Goal: Find specific page/section: Find specific page/section

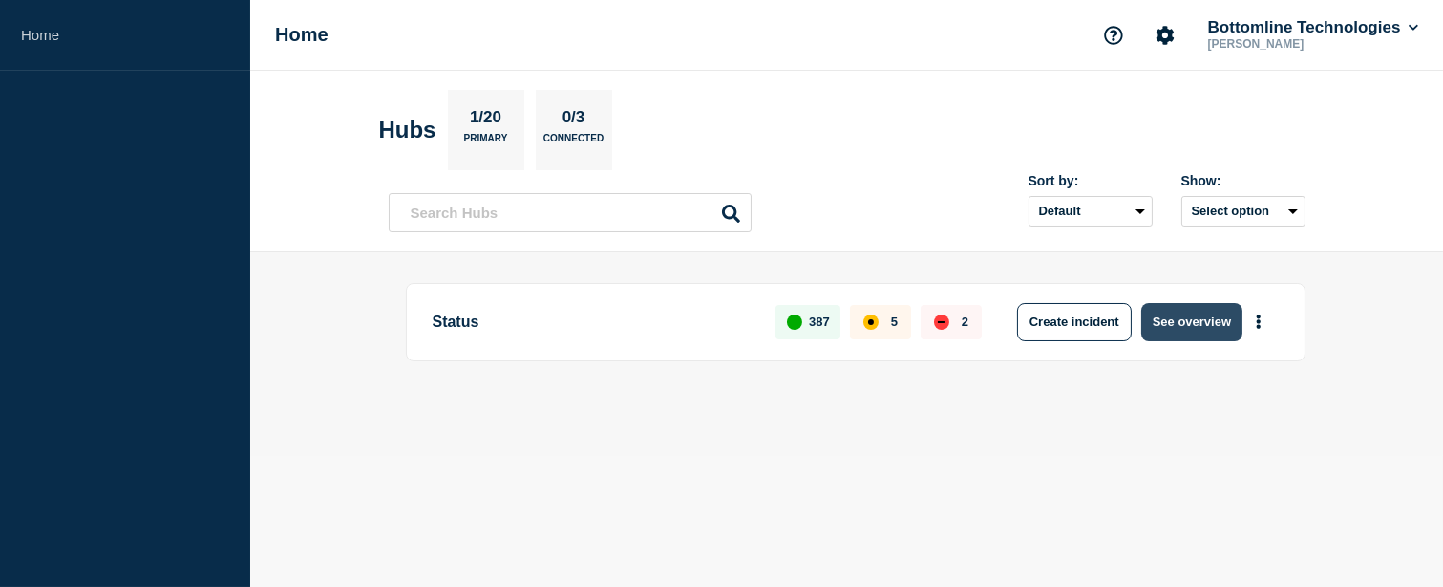
click at [1187, 319] on button "See overview" at bounding box center [1192, 322] width 101 height 38
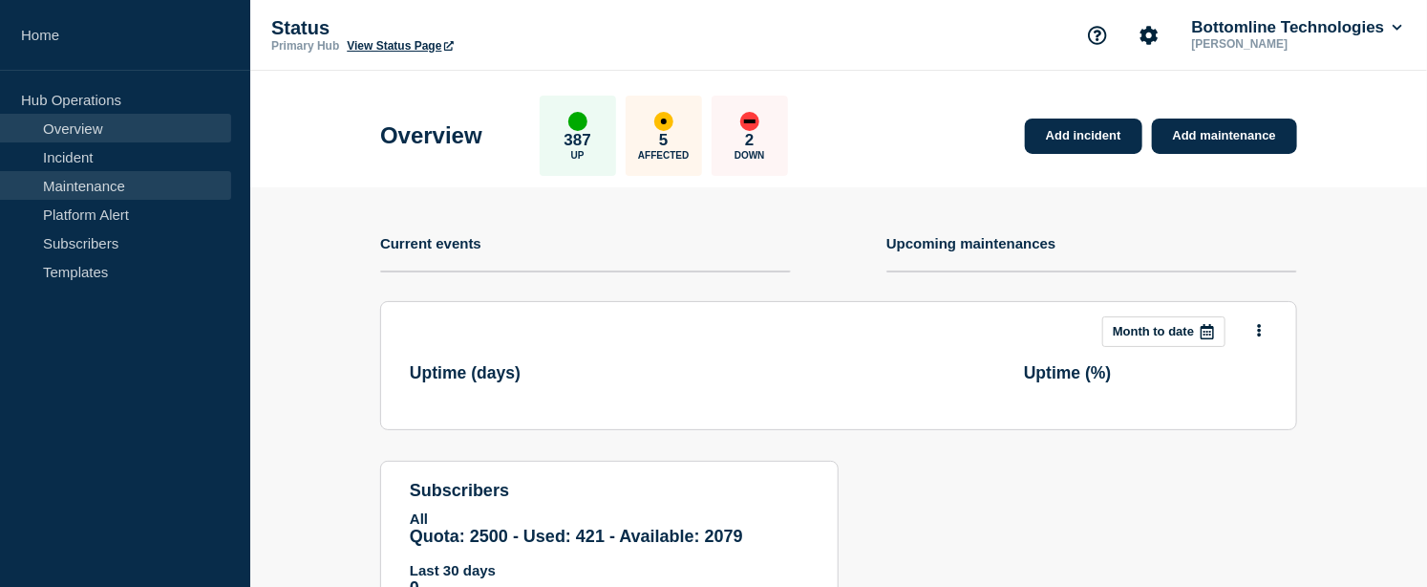
click at [120, 185] on link "Maintenance" at bounding box center [115, 185] width 231 height 29
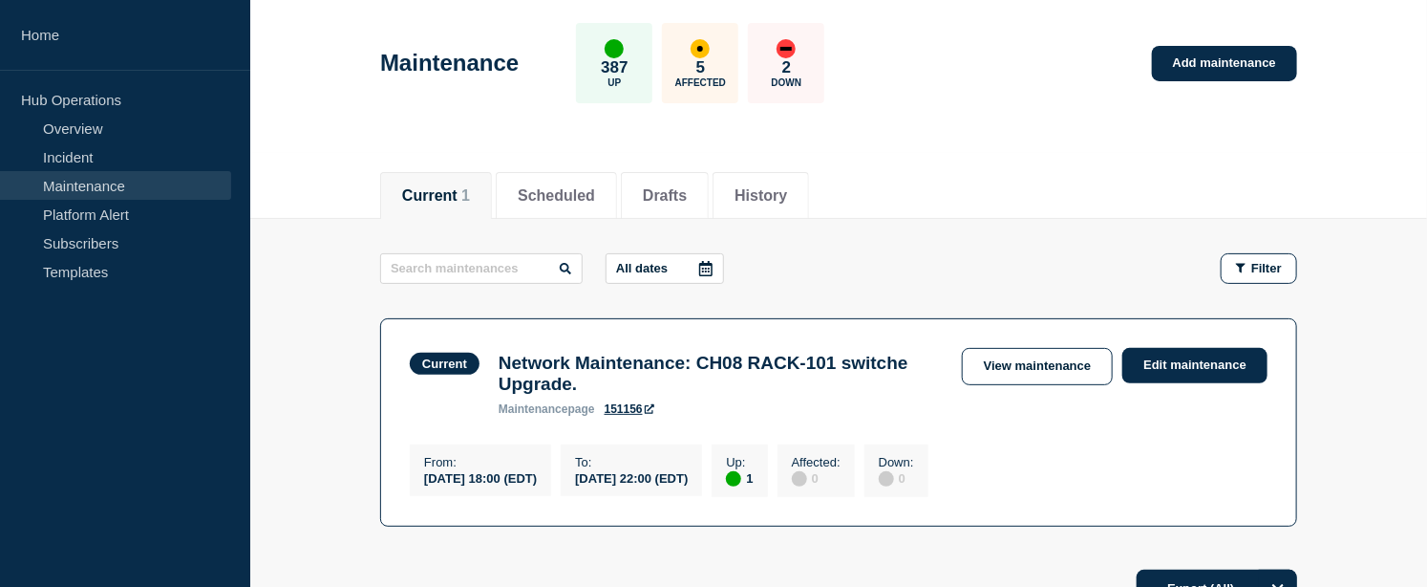
scroll to position [141, 0]
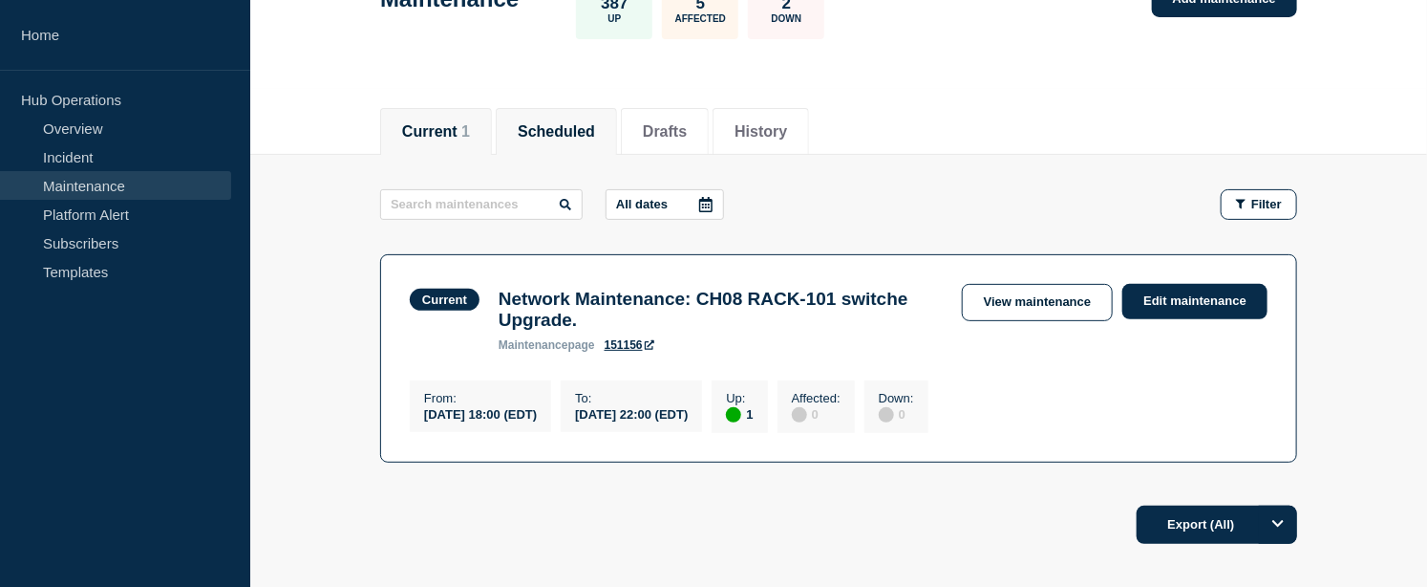
click at [543, 141] on li "Scheduled" at bounding box center [556, 131] width 121 height 47
